Goal: Find specific page/section: Find specific page/section

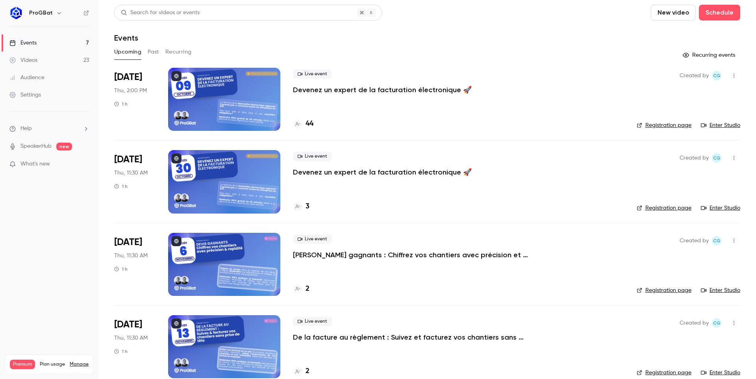
click at [84, 18] on div "ProGBat" at bounding box center [49, 12] width 80 height 13
click at [85, 15] on div "ProGBat" at bounding box center [49, 12] width 80 height 13
click at [85, 15] on icon at bounding box center [87, 13] width 6 height 6
click at [311, 121] on h4 "52" at bounding box center [310, 124] width 8 height 11
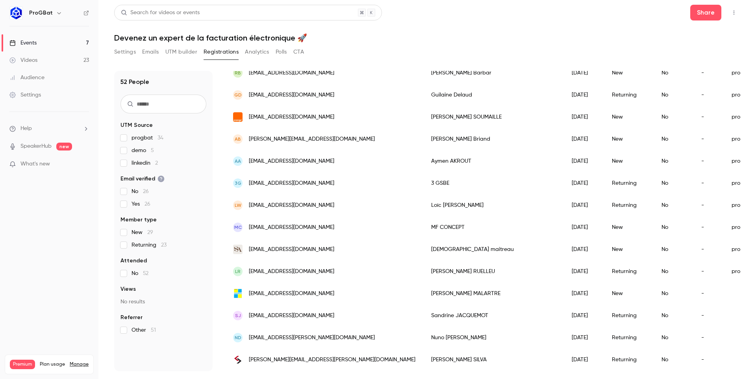
scroll to position [626, 0]
